Goal: Book appointment/travel/reservation

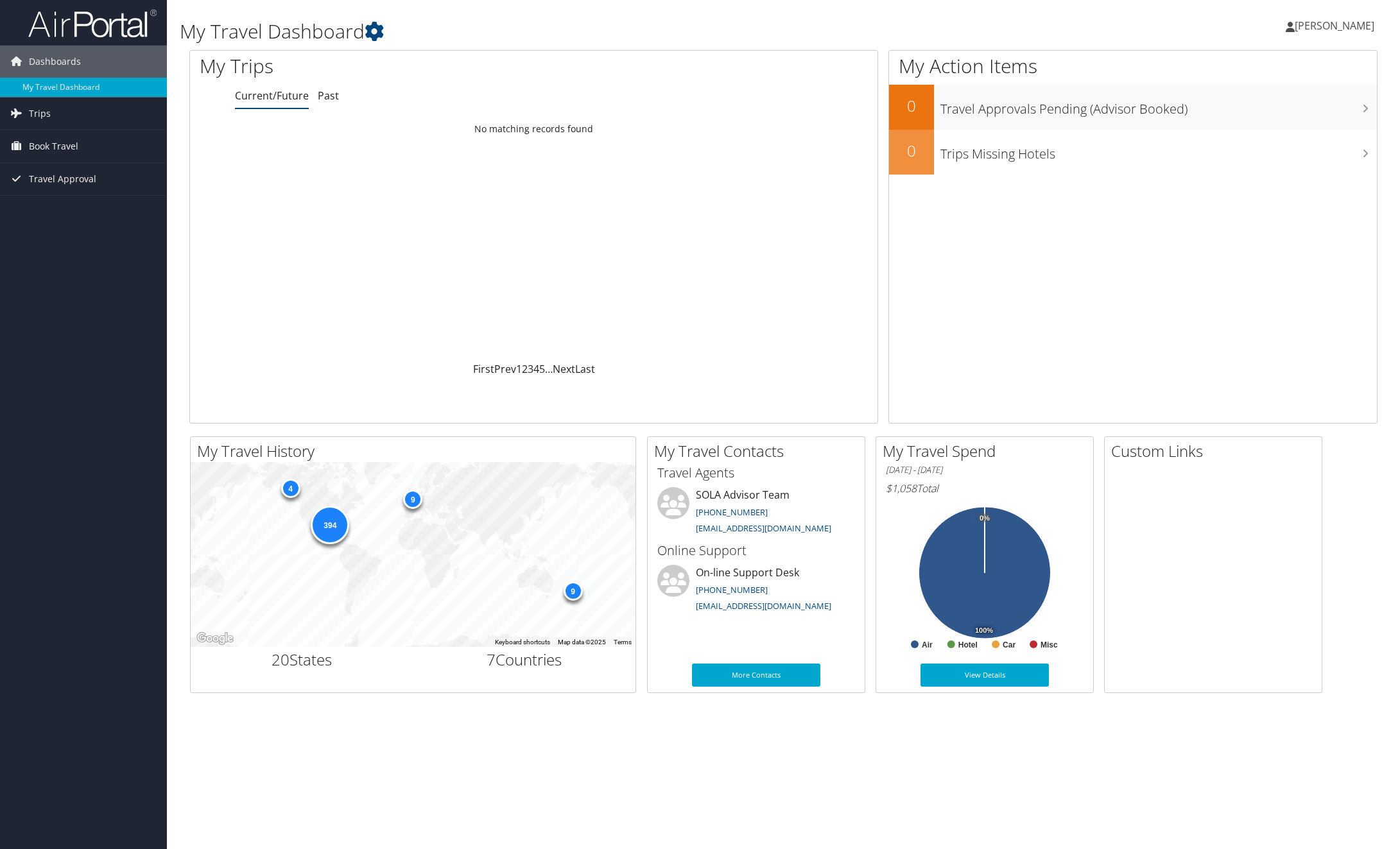
click at [67, 148] on span "Book Travel" at bounding box center [53, 146] width 49 height 32
click at [44, 190] on link "Book/Manage Online Trips" at bounding box center [83, 191] width 167 height 19
